Goal: Task Accomplishment & Management: Complete application form

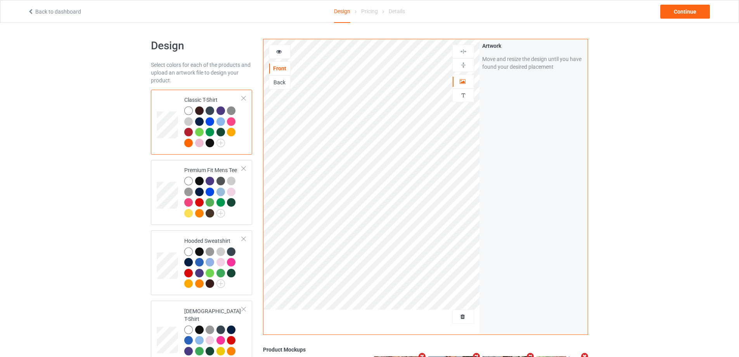
click at [462, 323] on div at bounding box center [463, 316] width 22 height 14
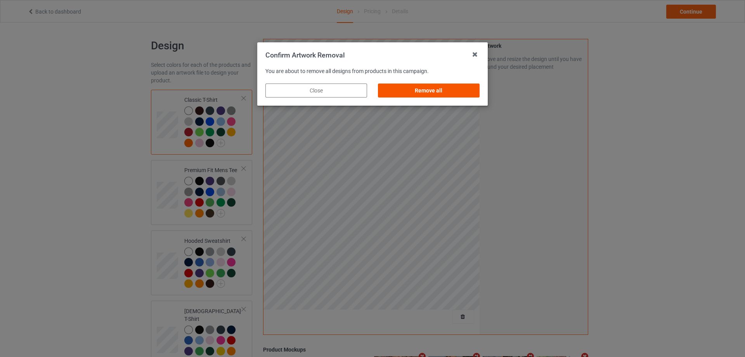
click at [461, 90] on div "Remove all" at bounding box center [429, 90] width 102 height 14
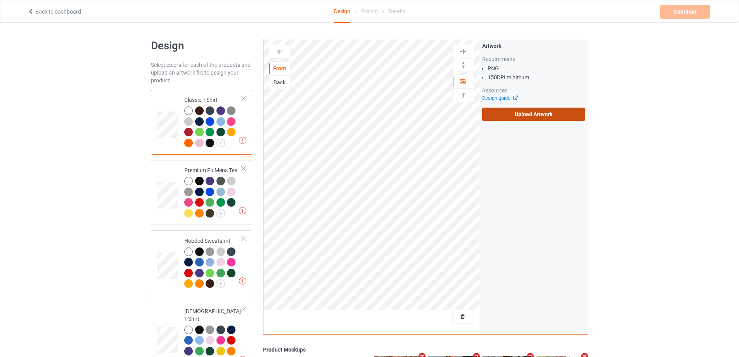
click at [506, 117] on label "Upload Artwork" at bounding box center [533, 113] width 103 height 13
click at [0, 0] on input "Upload Artwork" at bounding box center [0, 0] width 0 height 0
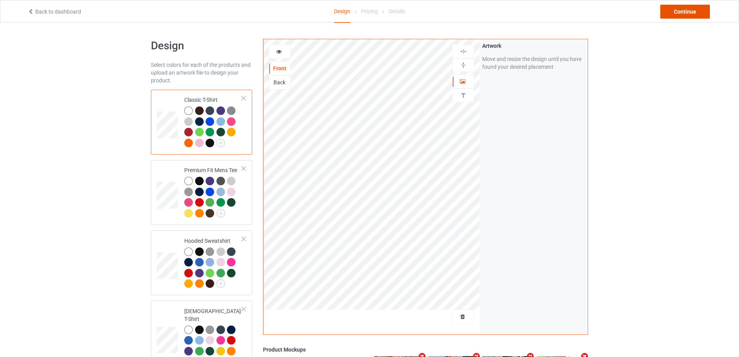
click at [678, 16] on div "Continue" at bounding box center [685, 12] width 50 height 14
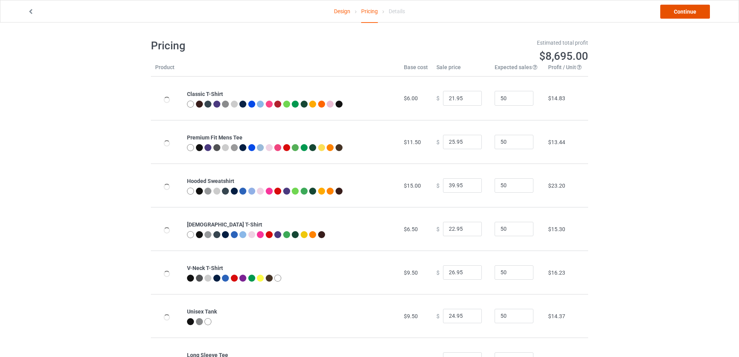
click at [678, 16] on link "Continue" at bounding box center [685, 12] width 50 height 14
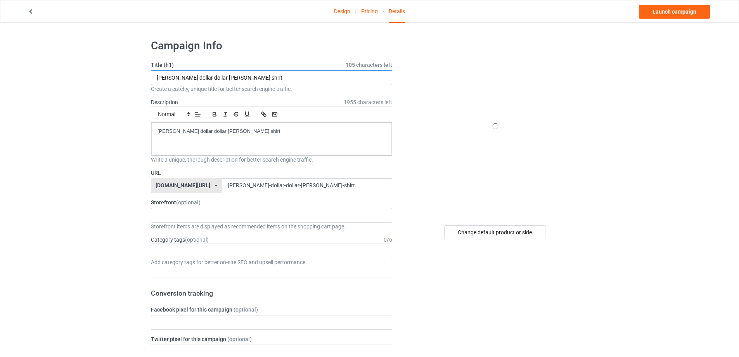
drag, startPoint x: 277, startPoint y: 77, endPoint x: 129, endPoint y: 87, distance: 148.5
paste input "chinga tu maga shirt funny"
type input "chinga tu maga shirt funny"
drag, startPoint x: 217, startPoint y: 136, endPoint x: 128, endPoint y: 136, distance: 89.6
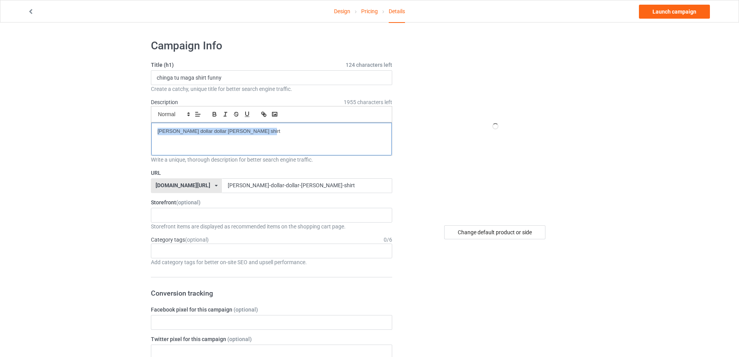
drag, startPoint x: 319, startPoint y: 186, endPoint x: 181, endPoint y: 185, distance: 138.1
click at [181, 185] on div "[DOMAIN_NAME][URL] [DOMAIN_NAME][URL] [DOMAIN_NAME][URL] 5cd2f964b197f721e1cad2…" at bounding box center [271, 185] width 241 height 15
paste input "chinga-tu-maga-shirt-funny"
type input "chinga-tu-maga-shirt-funny"
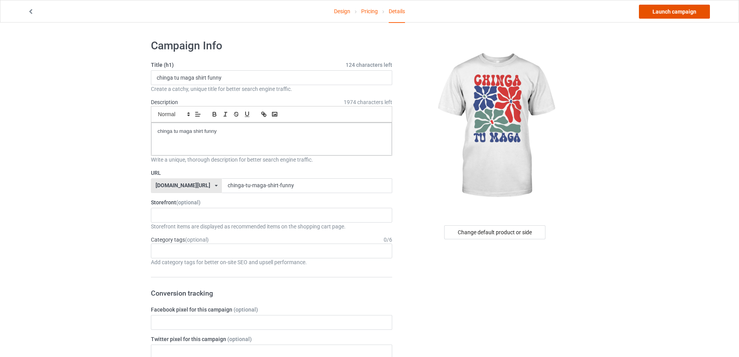
drag, startPoint x: 668, startPoint y: 14, endPoint x: 658, endPoint y: 9, distance: 11.3
click at [668, 14] on link "Launch campaign" at bounding box center [674, 12] width 71 height 14
